Goal: Task Accomplishment & Management: Use online tool/utility

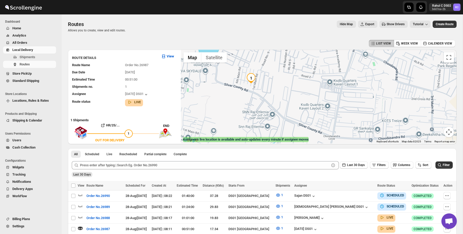
click at [35, 57] on span "Shipments" at bounding box center [28, 57] width 16 height 4
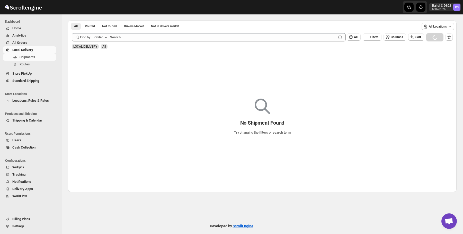
scroll to position [26, 0]
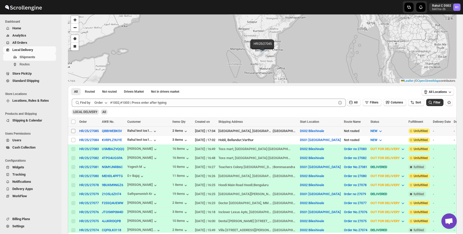
click at [74, 131] on input "Select shipment" at bounding box center [73, 131] width 4 height 4
checkbox input "true"
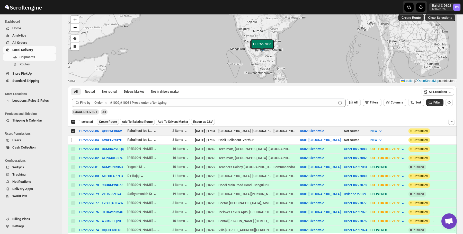
click at [103, 121] on span "Create Route" at bounding box center [108, 122] width 18 height 4
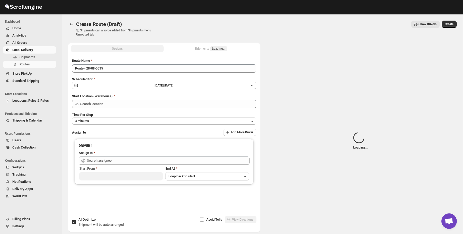
type input "DS02 Bileshivale"
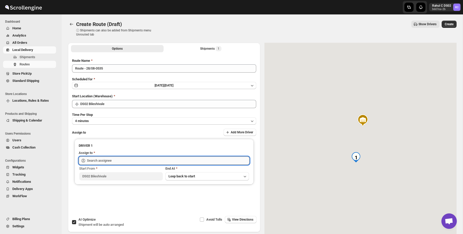
click at [102, 158] on input "text" at bounding box center [168, 160] width 163 height 8
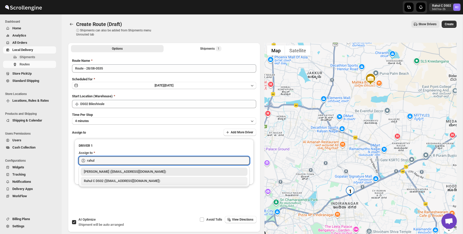
click at [100, 181] on div "Rahul C DS02 ([EMAIL_ADDRESS][DOMAIN_NAME])" at bounding box center [164, 180] width 160 height 5
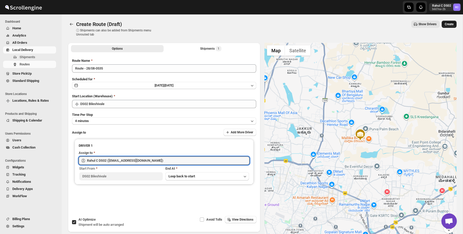
type input "Rahul C DS02 ([EMAIL_ADDRESS][DOMAIN_NAME])"
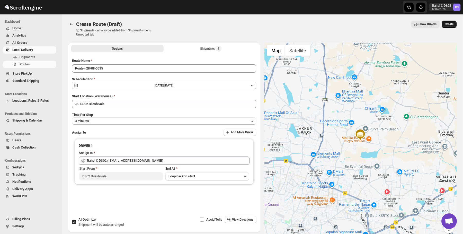
click at [447, 26] on span "Create" at bounding box center [449, 24] width 9 height 4
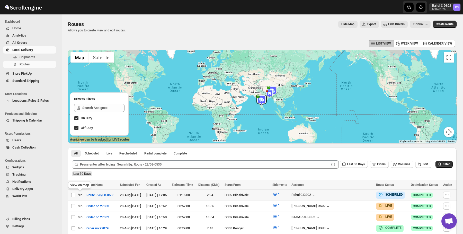
click at [82, 192] on icon "button" at bounding box center [80, 194] width 5 height 5
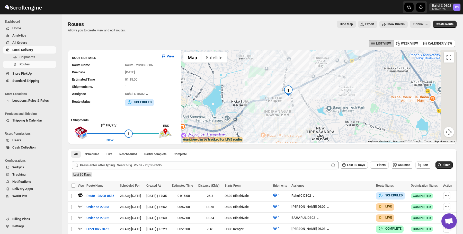
drag, startPoint x: 313, startPoint y: 121, endPoint x: 276, endPoint y: 81, distance: 54.4
click at [276, 81] on div at bounding box center [319, 97] width 276 height 94
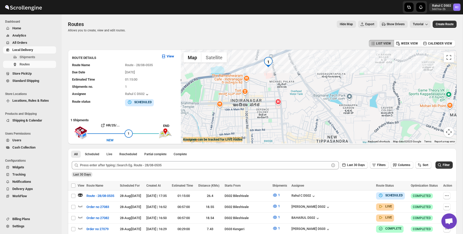
drag, startPoint x: 284, startPoint y: 95, endPoint x: 307, endPoint y: 127, distance: 39.8
click at [307, 127] on div at bounding box center [319, 97] width 276 height 94
click at [42, 54] on button "Shipments" at bounding box center [29, 56] width 53 height 7
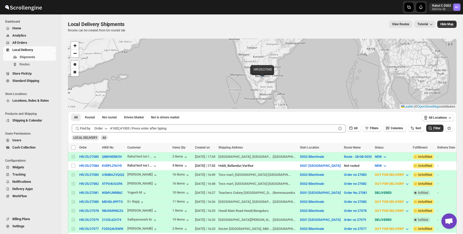
click at [167, 185] on div "[PERSON_NAME]" at bounding box center [148, 184] width 42 height 6
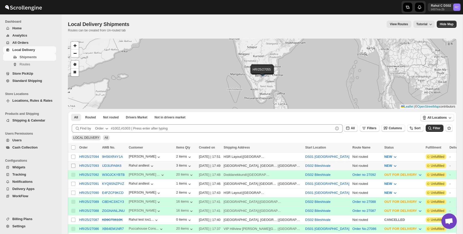
click at [71, 165] on span at bounding box center [73, 165] width 5 height 5
click at [71, 165] on input "Select shipment" at bounding box center [73, 166] width 4 height 4
checkbox input "false"
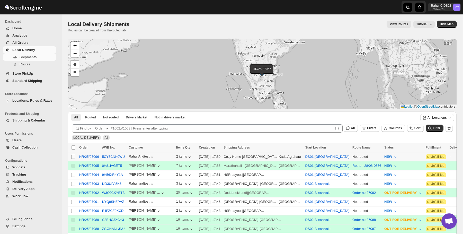
click at [71, 156] on input "Select shipment" at bounding box center [73, 157] width 4 height 4
checkbox input "true"
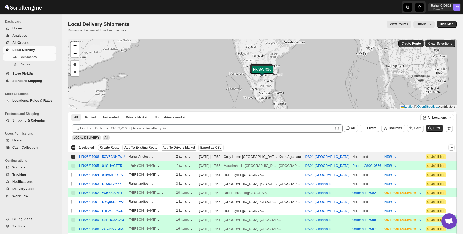
click at [101, 144] on div "Select all 11 shipments 1 selected Create Route Add To Existing Route Add To Dr…" at bounding box center [262, 147] width 389 height 9
click at [102, 146] on span "Create Route" at bounding box center [109, 147] width 19 height 4
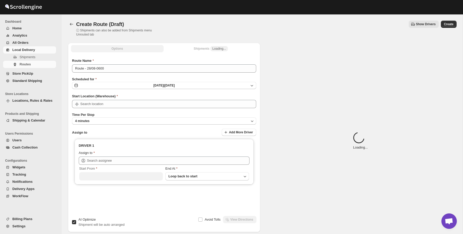
type input "DS01 [GEOGRAPHIC_DATA]"
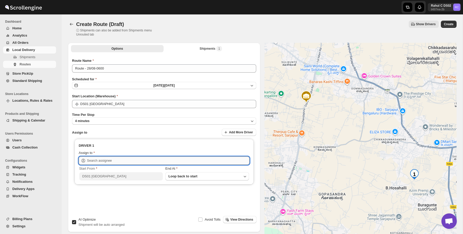
click at [145, 159] on input "text" at bounding box center [168, 160] width 163 height 8
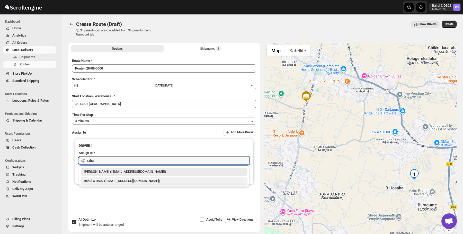
click at [126, 179] on div "Rahul C DS02 ([EMAIL_ADDRESS][DOMAIN_NAME])" at bounding box center [164, 180] width 160 height 5
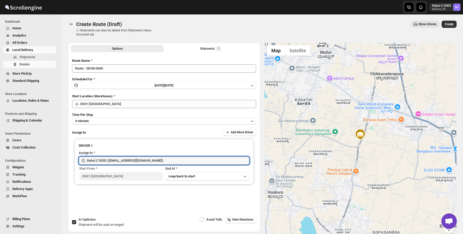
type input "Rahul C DS02 ([EMAIL_ADDRESS][DOMAIN_NAME])"
click at [386, 26] on div "Show Drivers" at bounding box center [300, 24] width 278 height 7
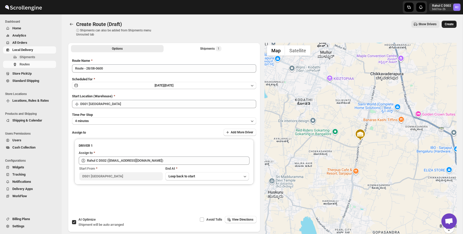
click at [446, 23] on span "Create" at bounding box center [449, 24] width 9 height 4
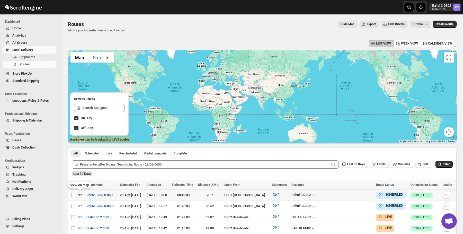
click at [82, 195] on icon "button" at bounding box center [80, 194] width 5 height 5
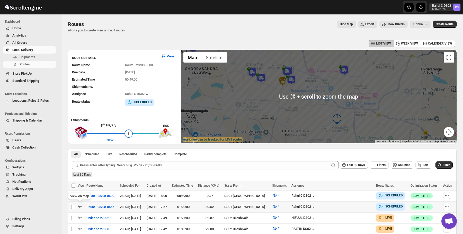
click at [78, 205] on icon "button" at bounding box center [80, 205] width 5 height 5
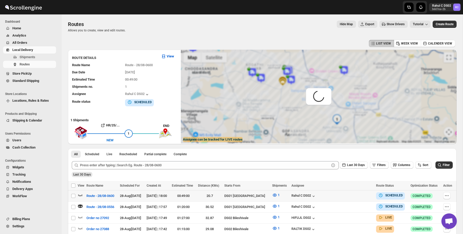
click at [82, 197] on icon "button" at bounding box center [80, 194] width 5 height 5
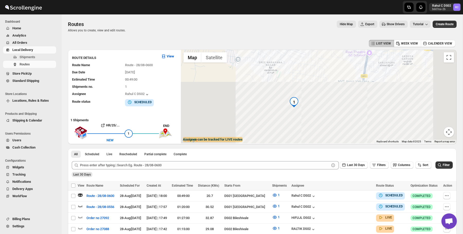
drag, startPoint x: 344, startPoint y: 114, endPoint x: 274, endPoint y: 15, distance: 121.7
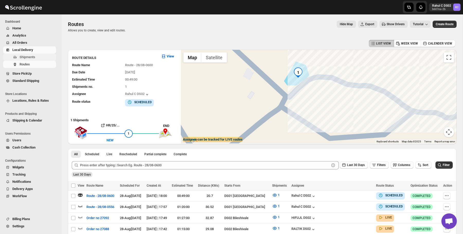
click at [48, 58] on span "Shipments" at bounding box center [37, 57] width 35 height 5
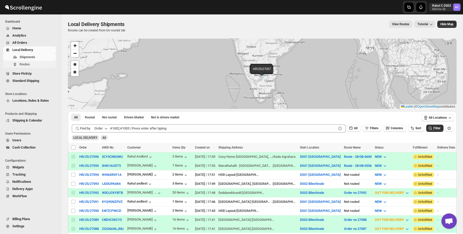
click at [47, 67] on span "Routes" at bounding box center [37, 64] width 35 height 5
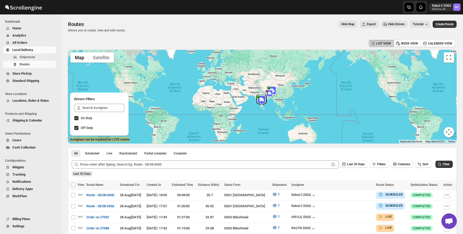
click at [233, 28] on div "Hide Map Export Hide Drivers Tutorial" at bounding box center [280, 24] width 301 height 7
click at [178, 29] on div "Routes Allows you to create, view and edit routes. Hide Map Export Hide Drivers…" at bounding box center [262, 27] width 389 height 12
